Goal: Information Seeking & Learning: Learn about a topic

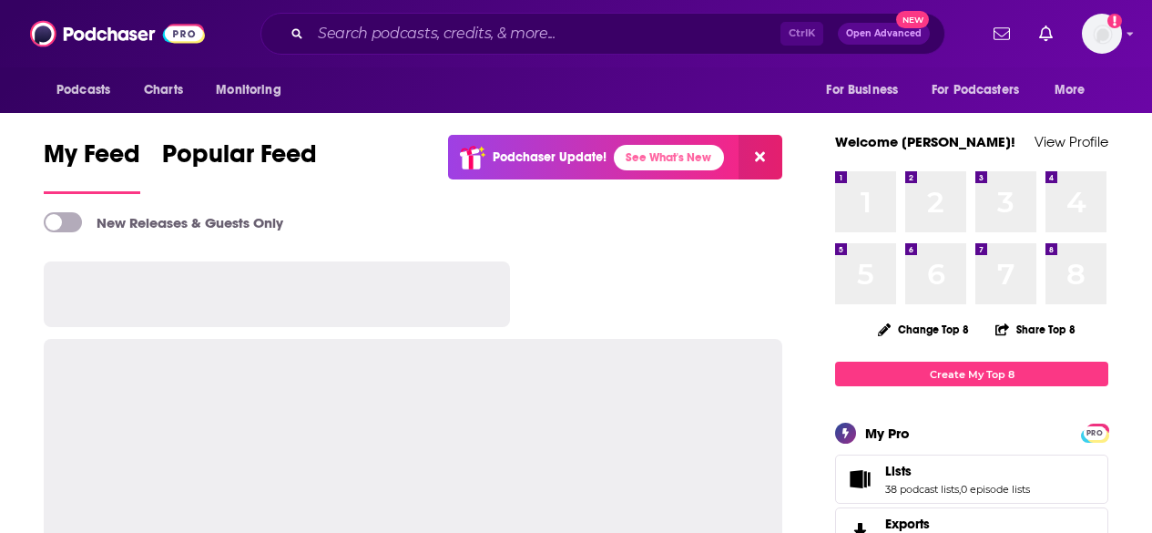
scroll to position [3693, 0]
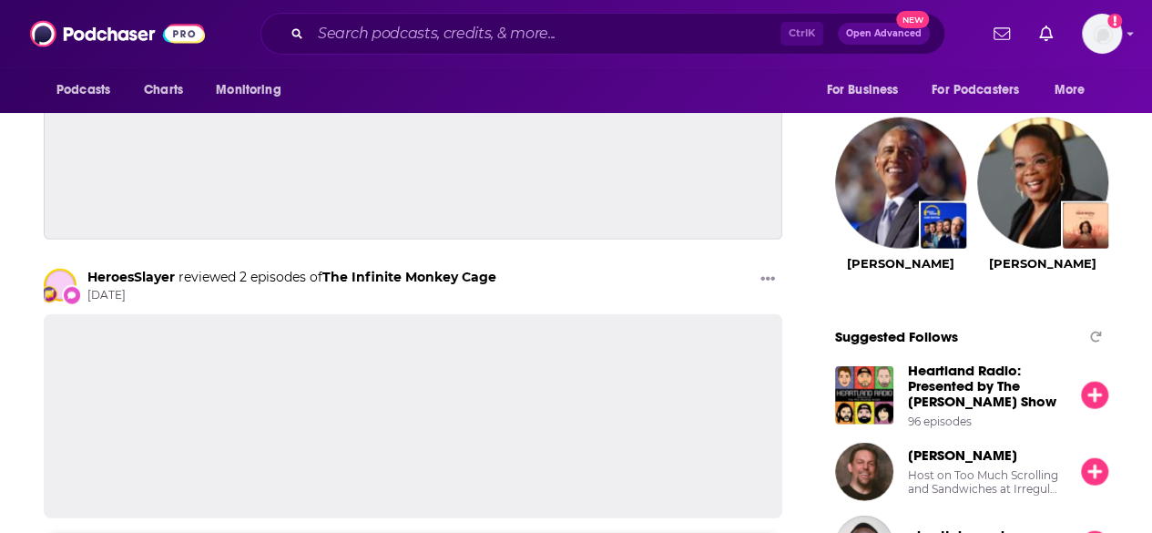
drag, startPoint x: 443, startPoint y: 50, endPoint x: 437, endPoint y: 30, distance: 20.8
click at [443, 44] on div "Ctrl K Open Advanced New" at bounding box center [602, 34] width 685 height 42
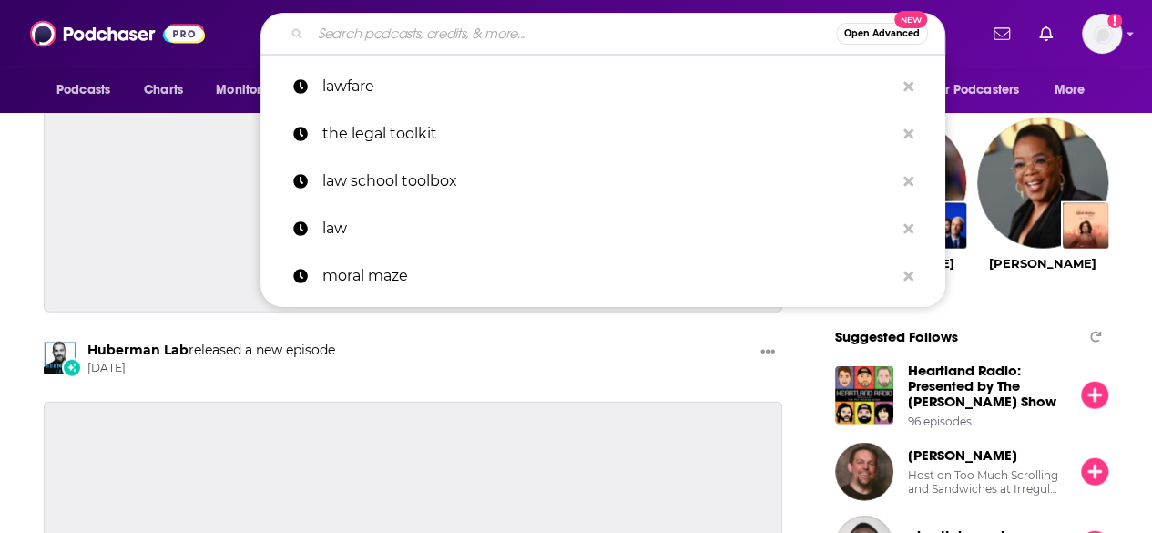
click at [438, 30] on input "Search podcasts, credits, & more..." at bounding box center [573, 33] width 525 height 29
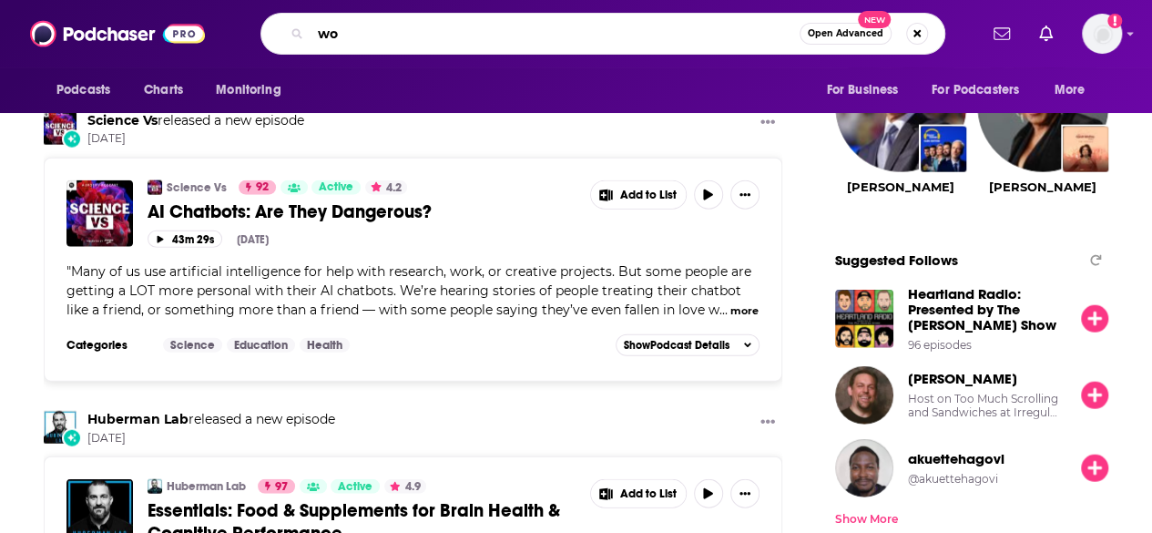
type input "w"
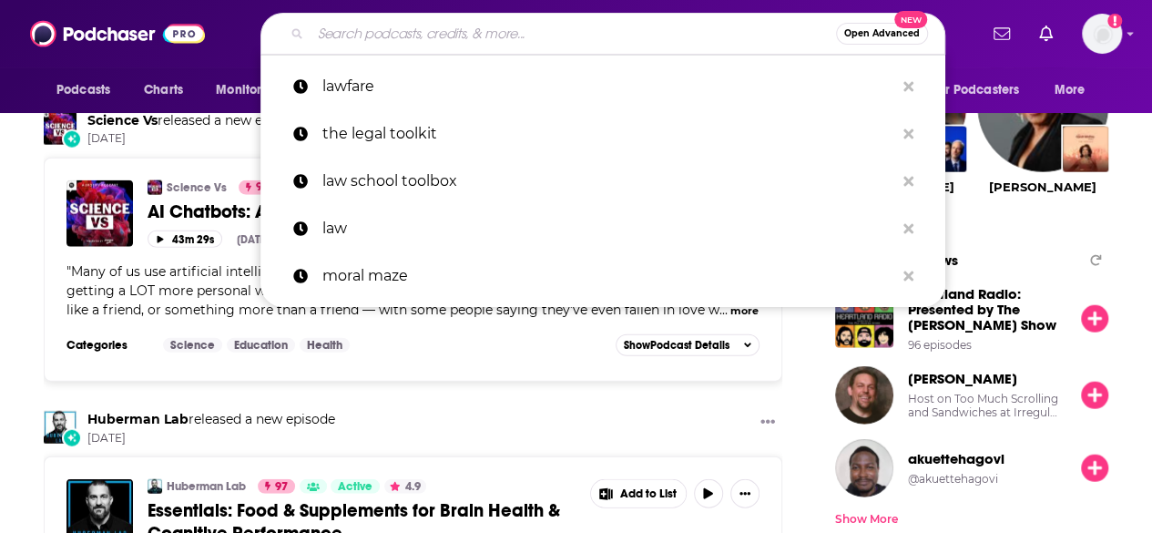
type input "h"
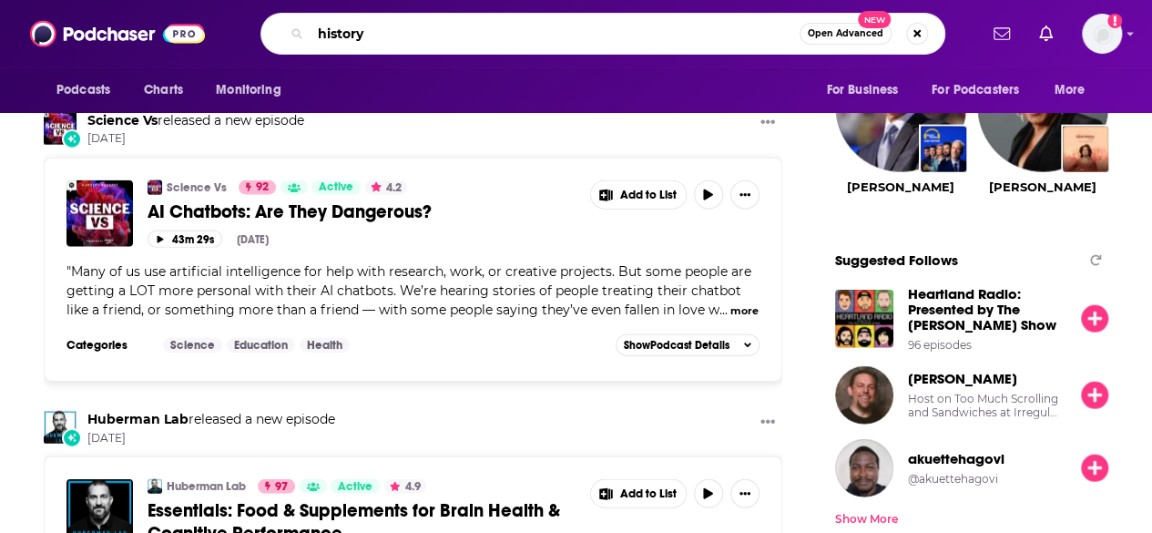
type input "history"
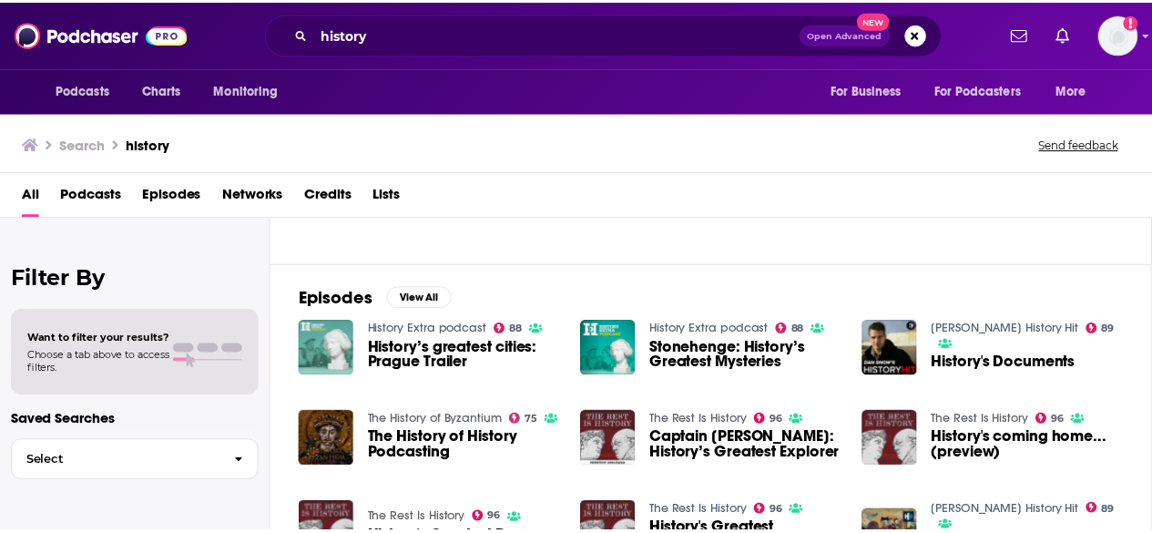
scroll to position [182, 0]
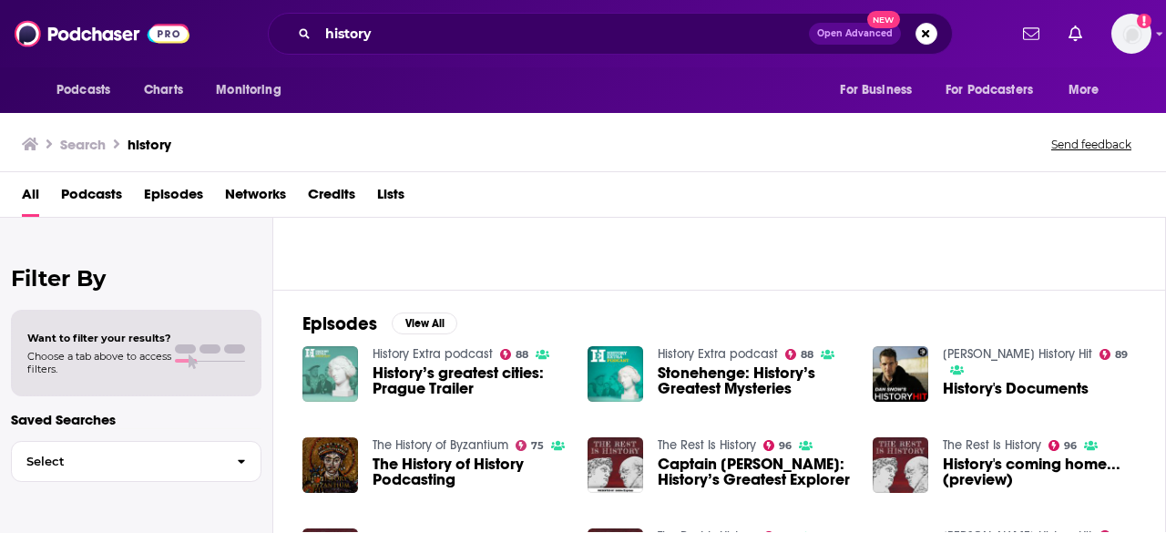
click at [705, 442] on link "The Rest Is History" at bounding box center [706, 444] width 98 height 15
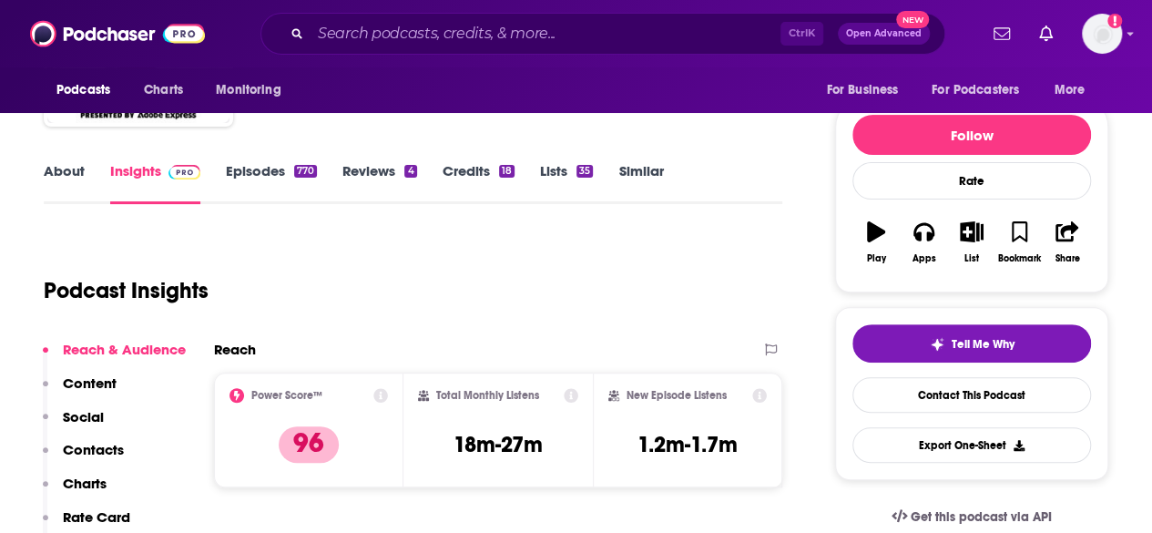
scroll to position [182, 0]
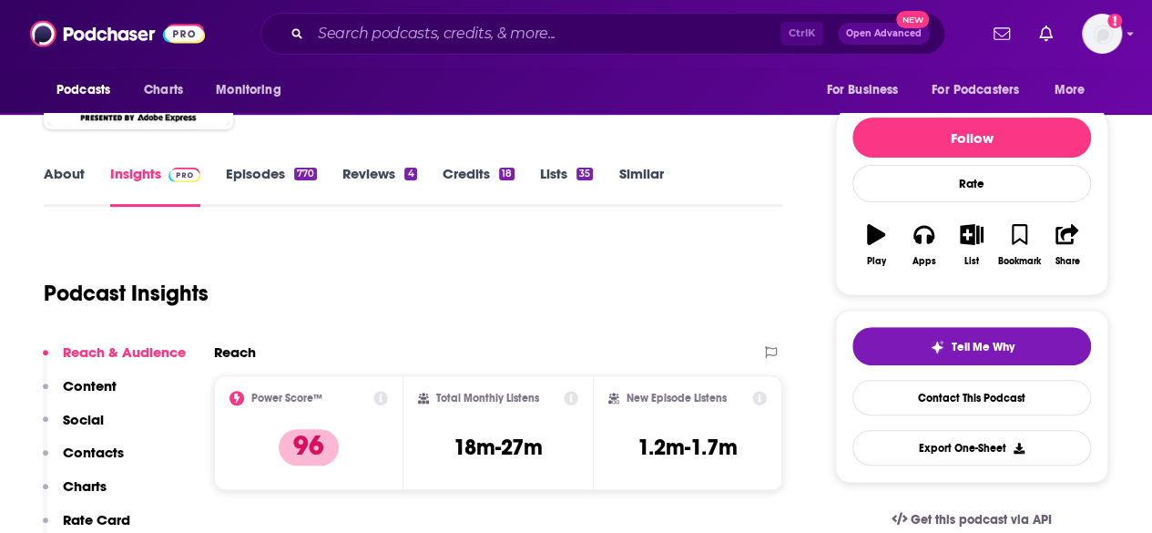
click at [58, 188] on link "About" at bounding box center [64, 186] width 41 height 42
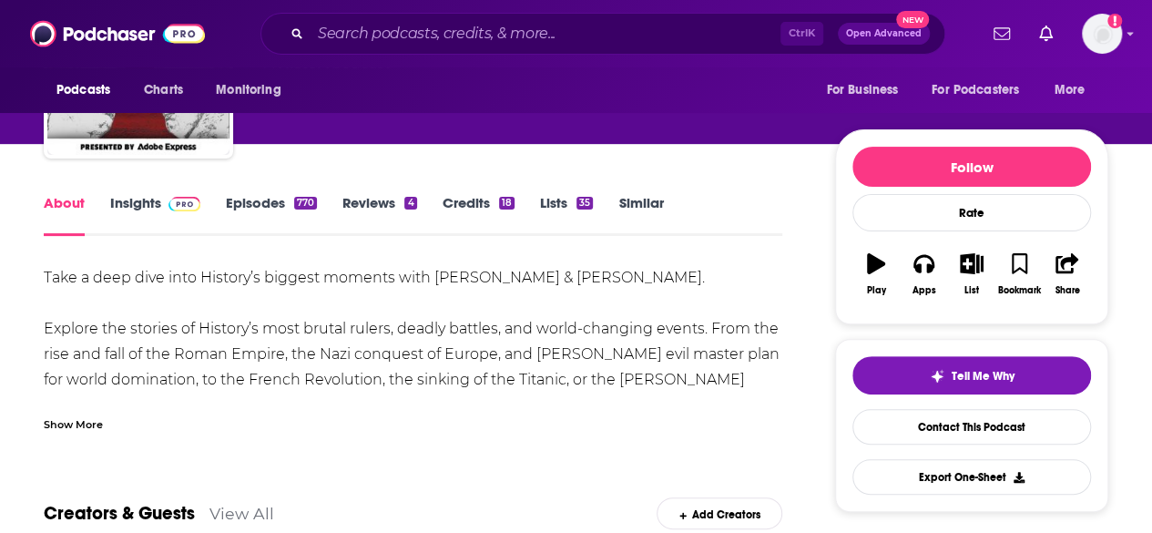
scroll to position [182, 0]
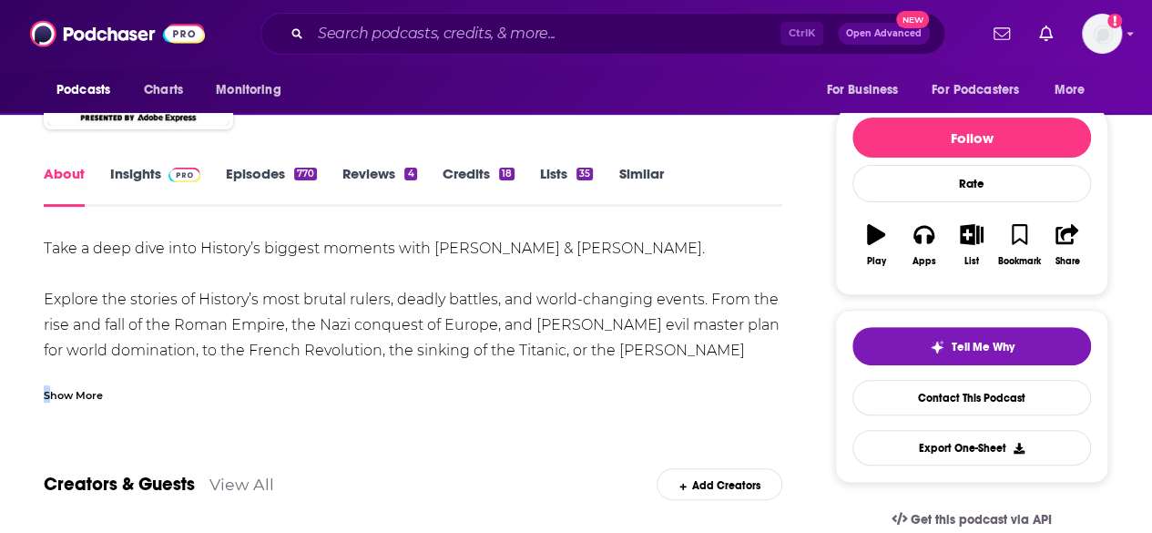
click at [47, 391] on div "Show More" at bounding box center [73, 393] width 59 height 17
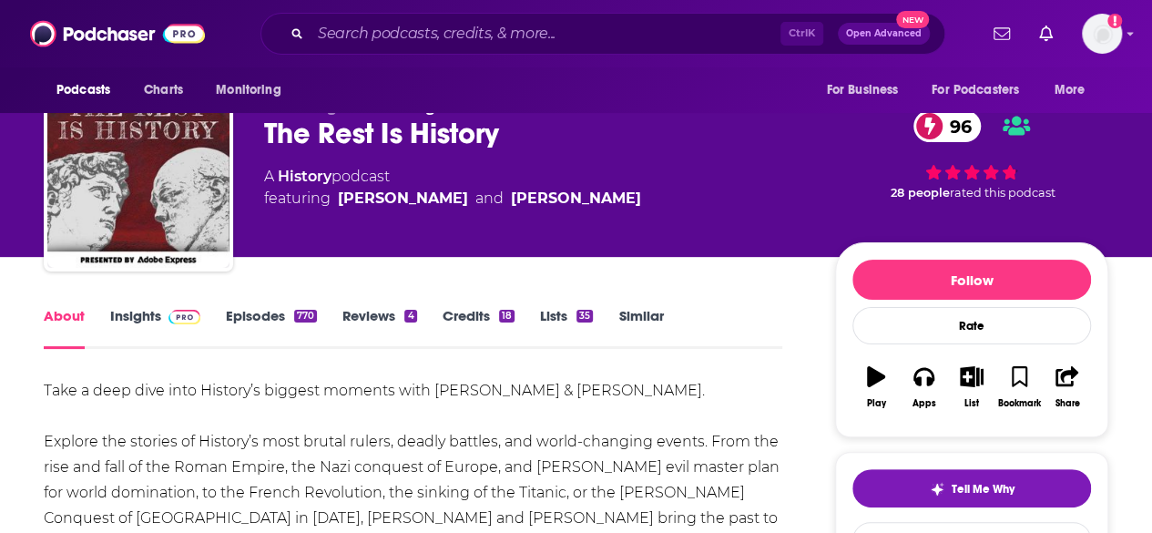
scroll to position [0, 0]
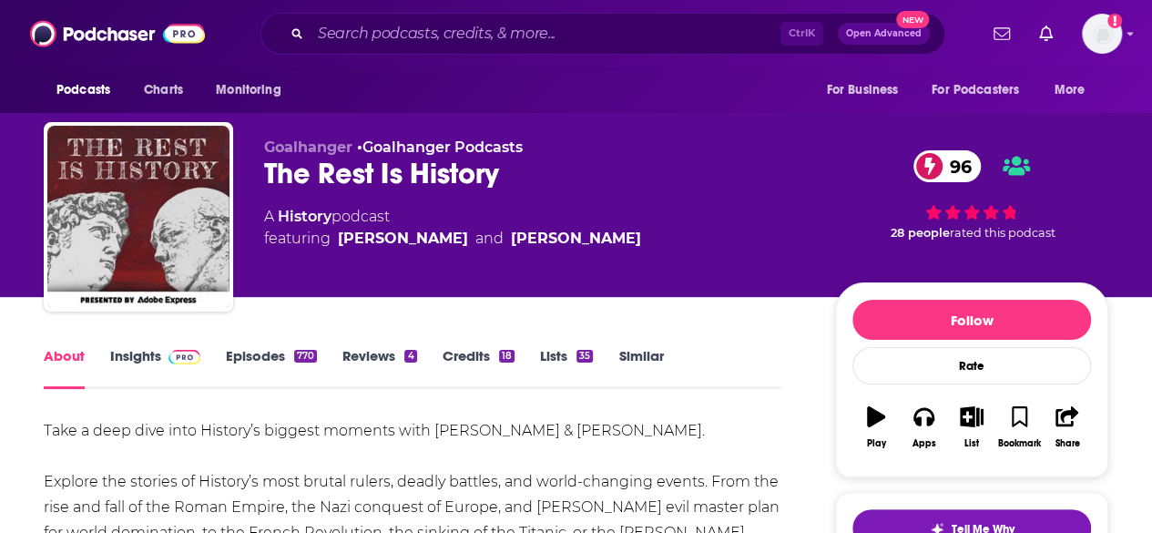
click at [260, 354] on link "Episodes 770" at bounding box center [271, 368] width 91 height 42
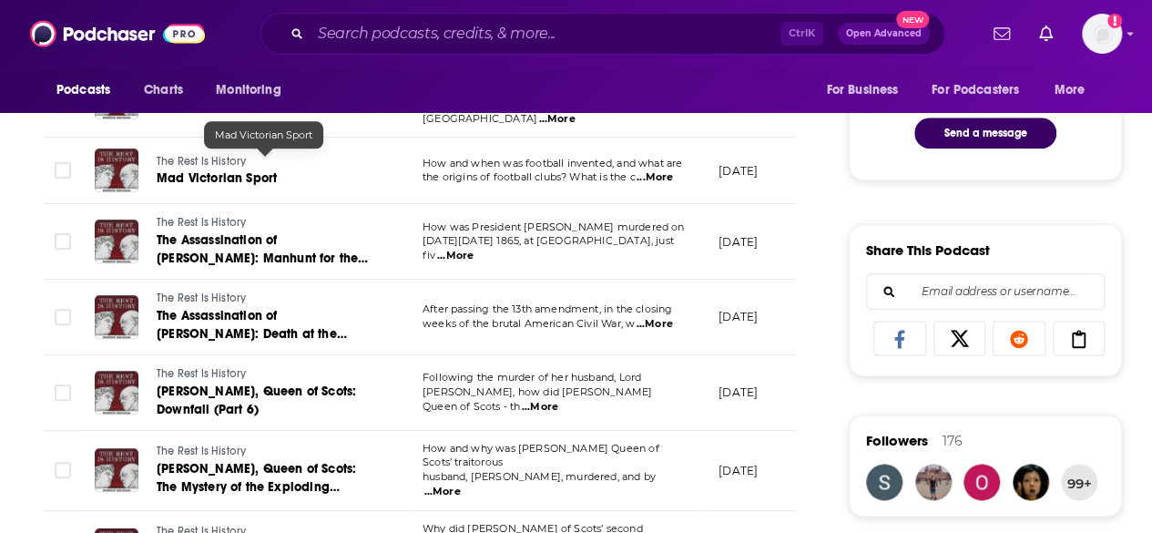
scroll to position [911, 0]
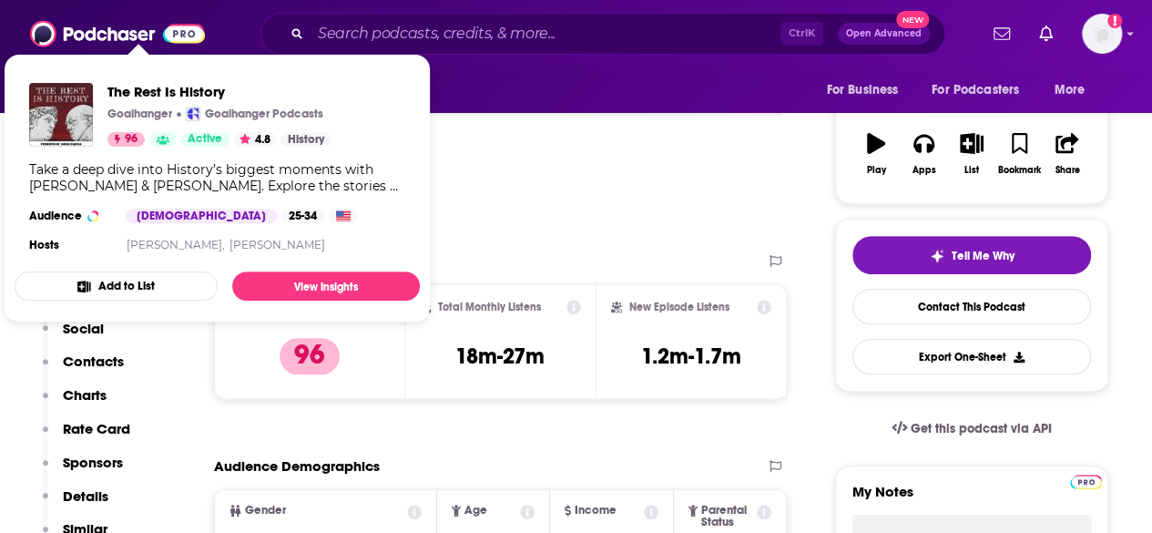
scroll to position [364, 0]
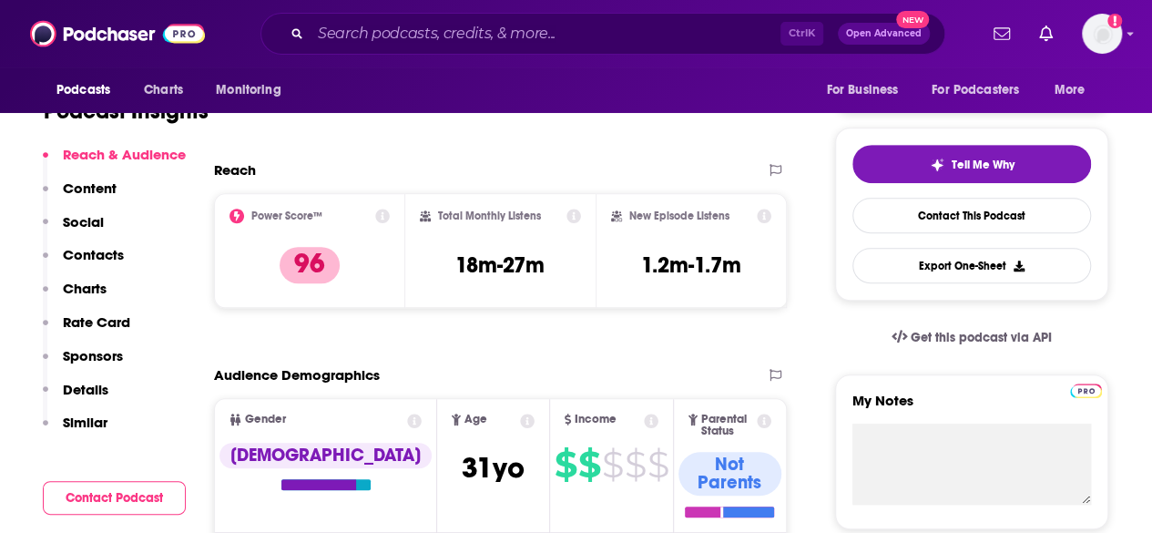
click at [513, 366] on div "Audience Demographics" at bounding box center [481, 374] width 535 height 17
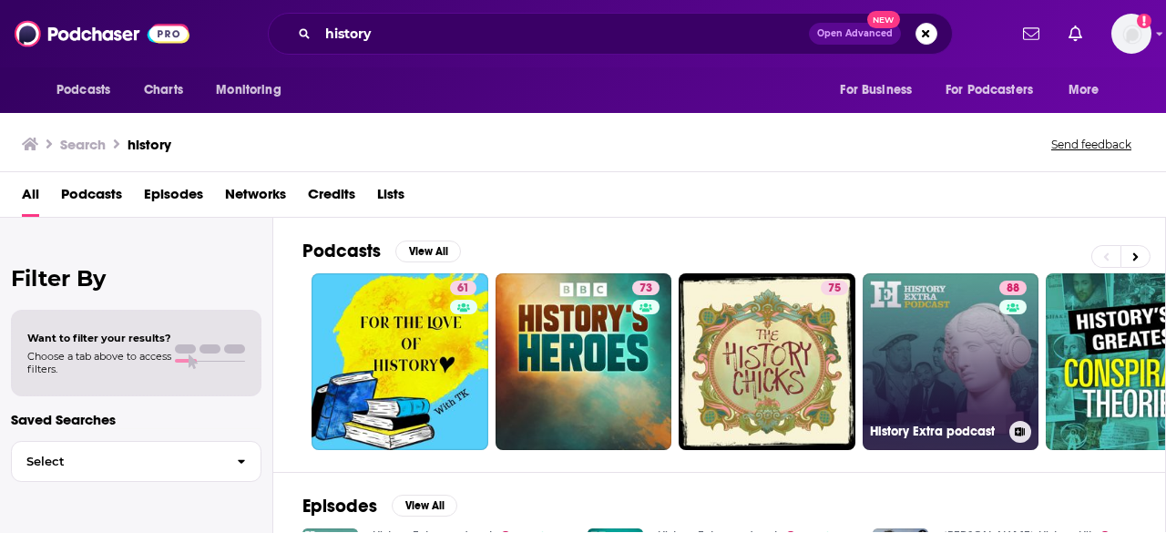
click at [976, 364] on link "88 History Extra podcast" at bounding box center [950, 361] width 177 height 177
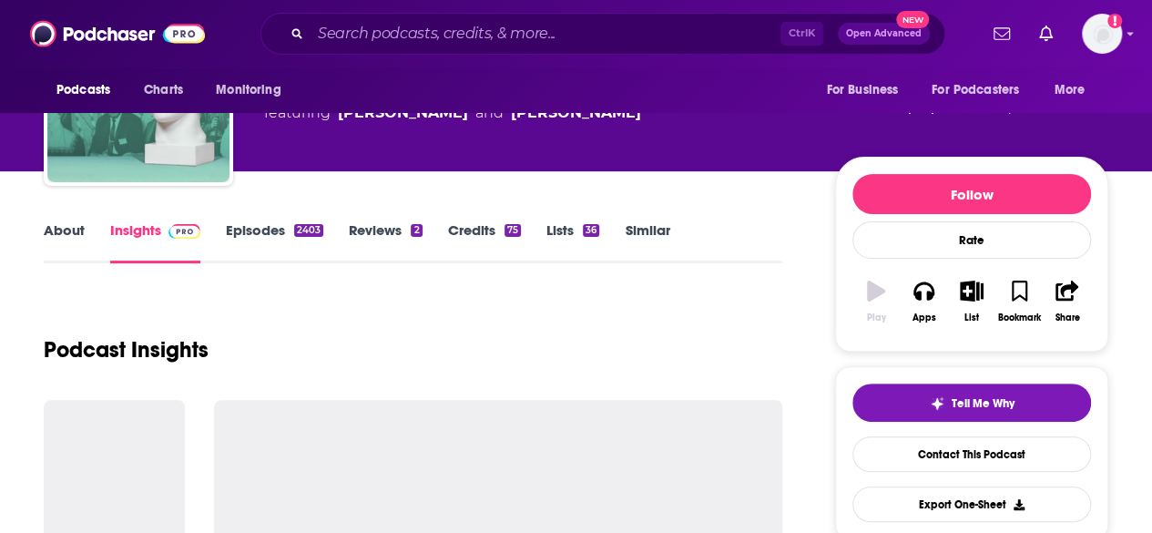
scroll to position [182, 0]
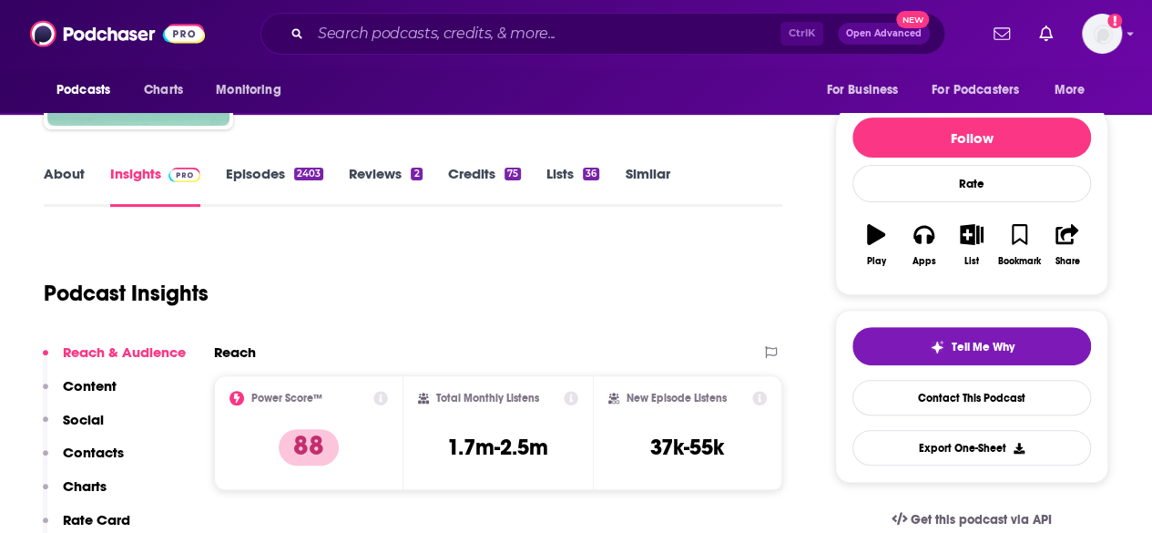
click at [251, 163] on div "About Insights Episodes 2403 Reviews 2 Credits 75 Lists 36 Similar" at bounding box center [413, 184] width 738 height 45
click at [260, 176] on link "Episodes 2403" at bounding box center [274, 186] width 97 height 42
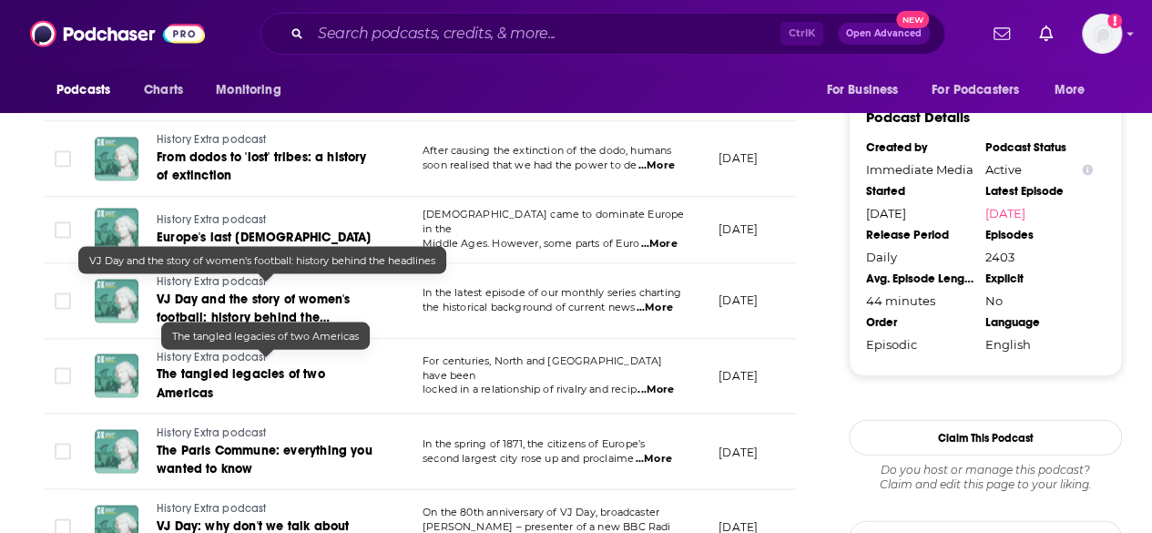
scroll to position [2003, 0]
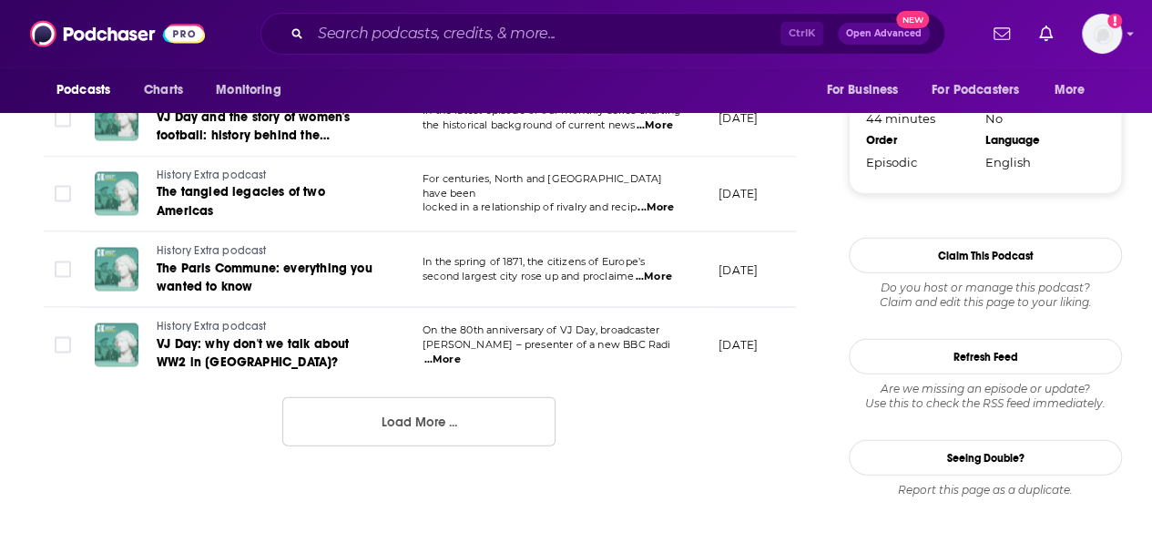
click at [404, 414] on button "Load More ..." at bounding box center [418, 421] width 273 height 49
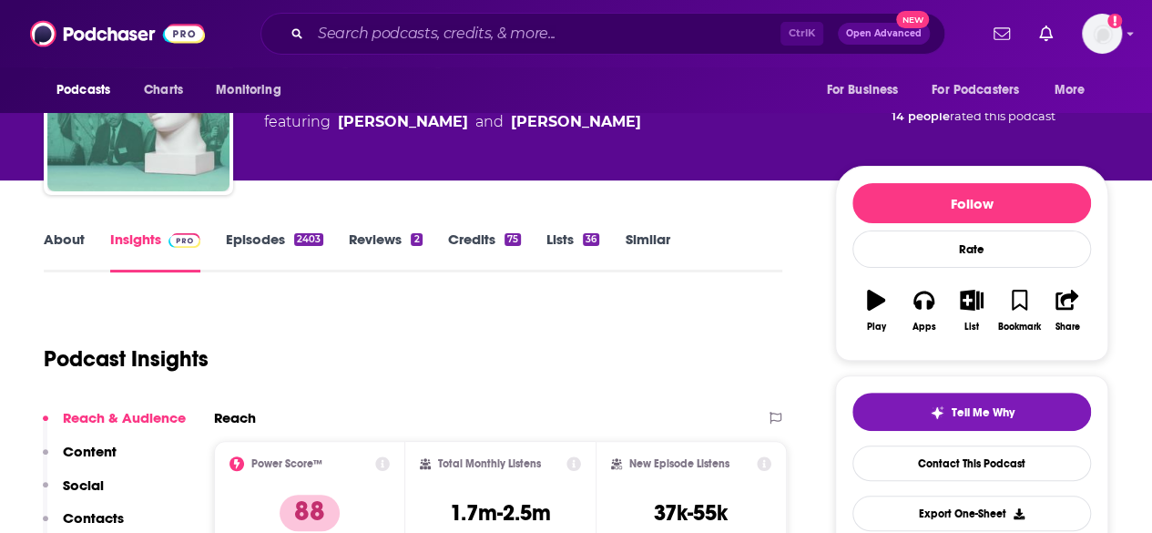
scroll to position [182, 0]
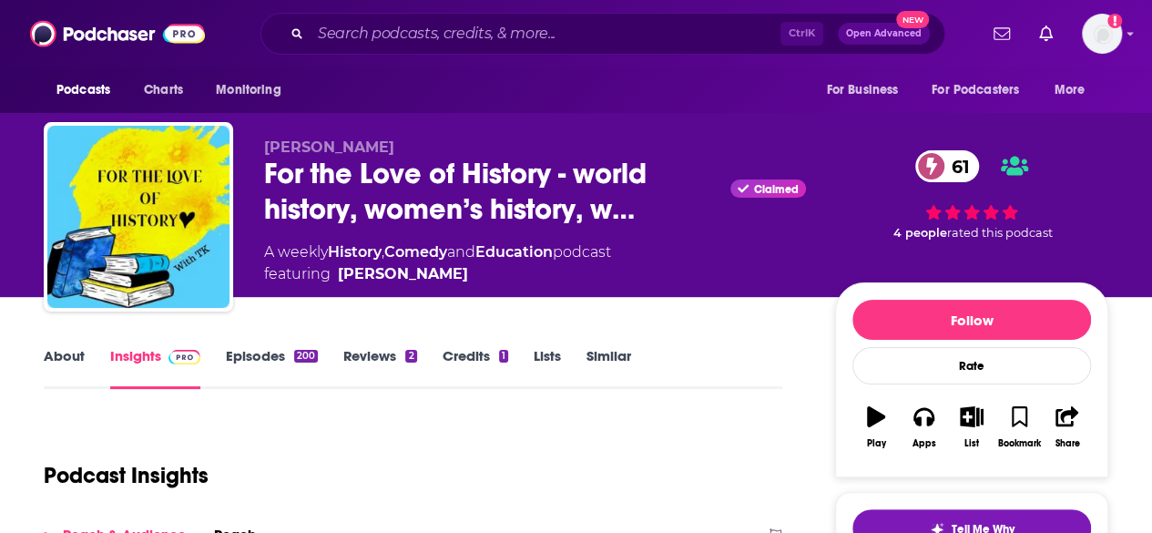
click at [71, 363] on link "About" at bounding box center [64, 368] width 41 height 42
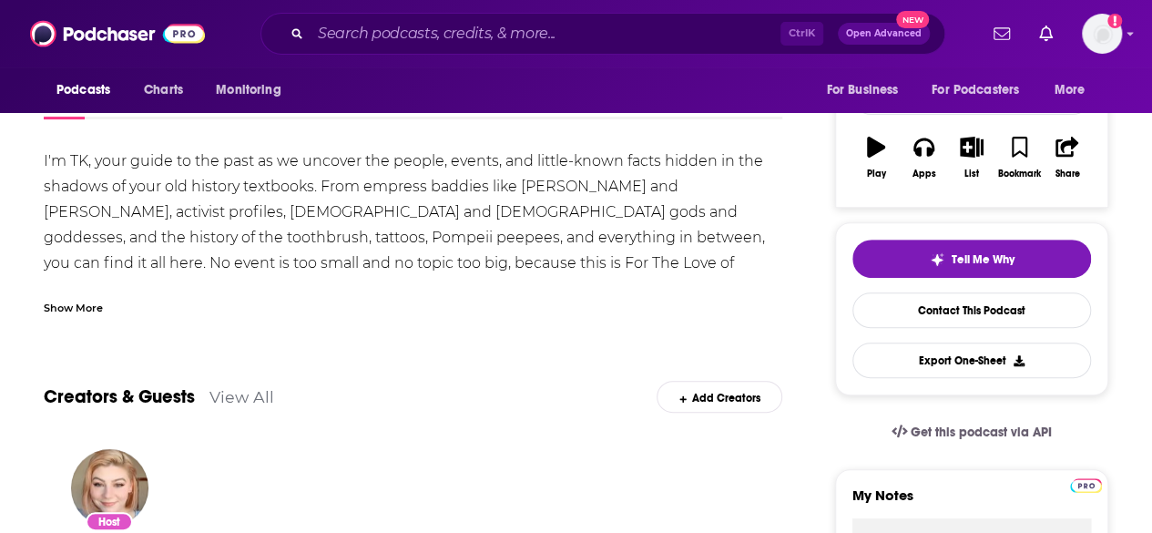
scroll to position [91, 0]
